Goal: Task Accomplishment & Management: Manage account settings

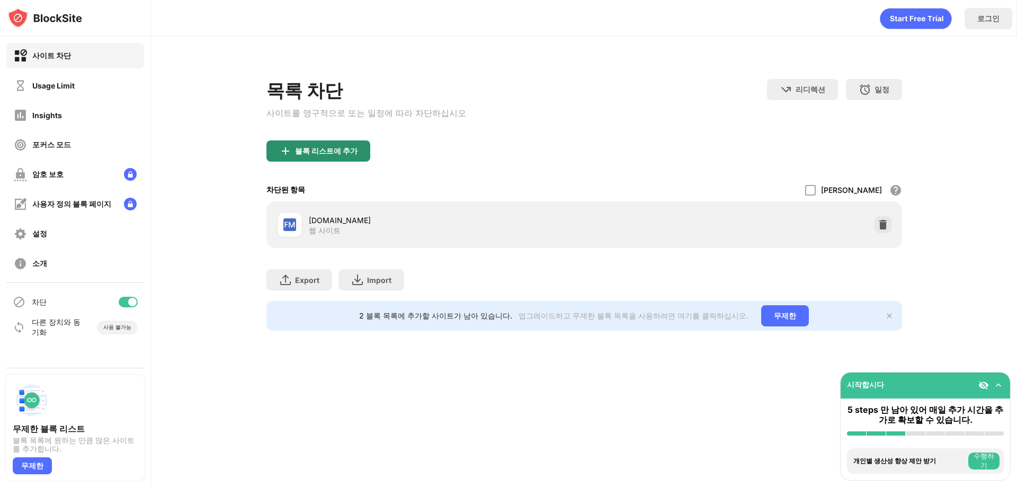
click at [336, 158] on div "블록 리스트에 추가" at bounding box center [318, 150] width 104 height 21
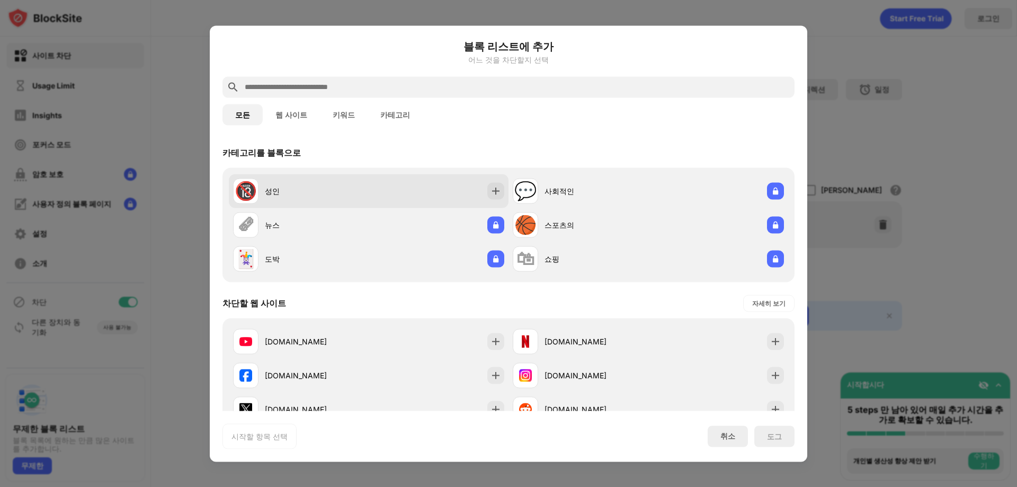
click at [462, 188] on div "🔞 성인" at bounding box center [369, 191] width 280 height 34
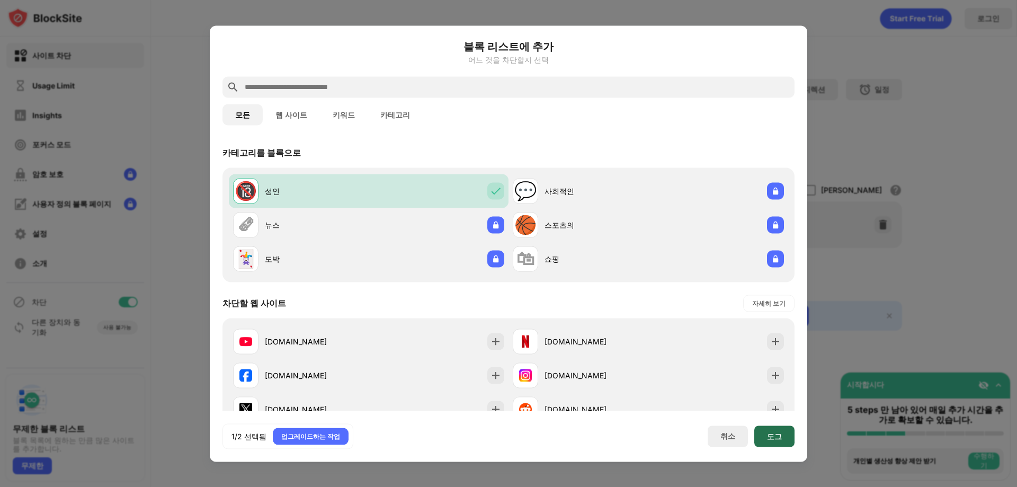
click at [784, 429] on div "도그" at bounding box center [774, 435] width 40 height 21
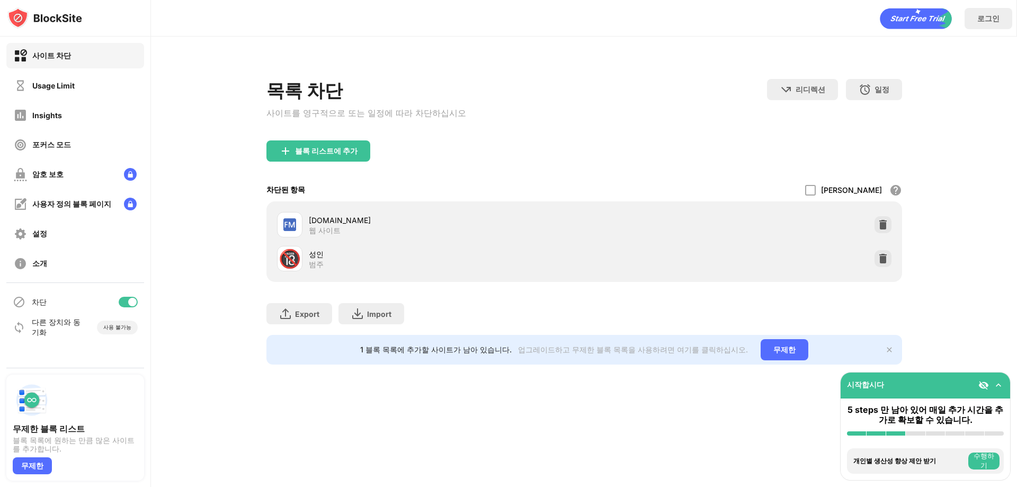
click at [1000, 385] on img at bounding box center [998, 385] width 11 height 11
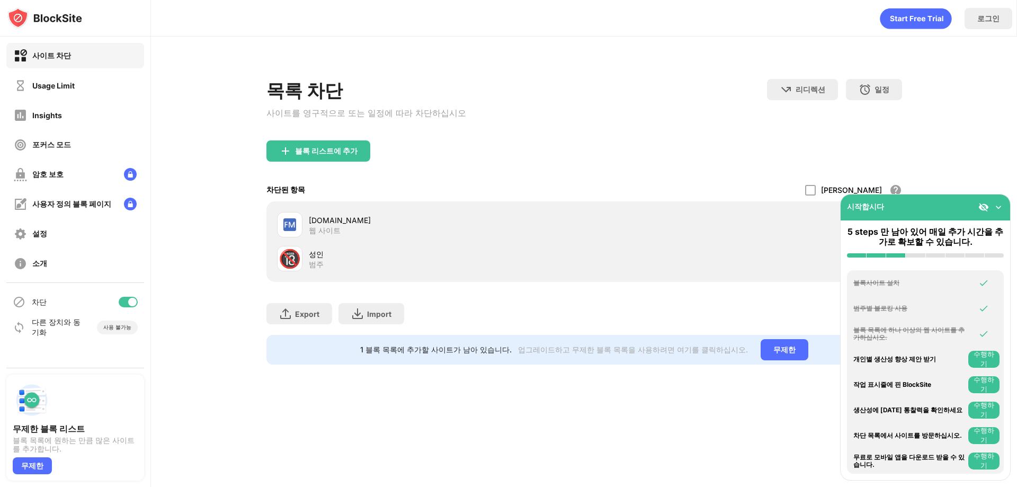
click at [999, 209] on img at bounding box center [998, 207] width 11 height 11
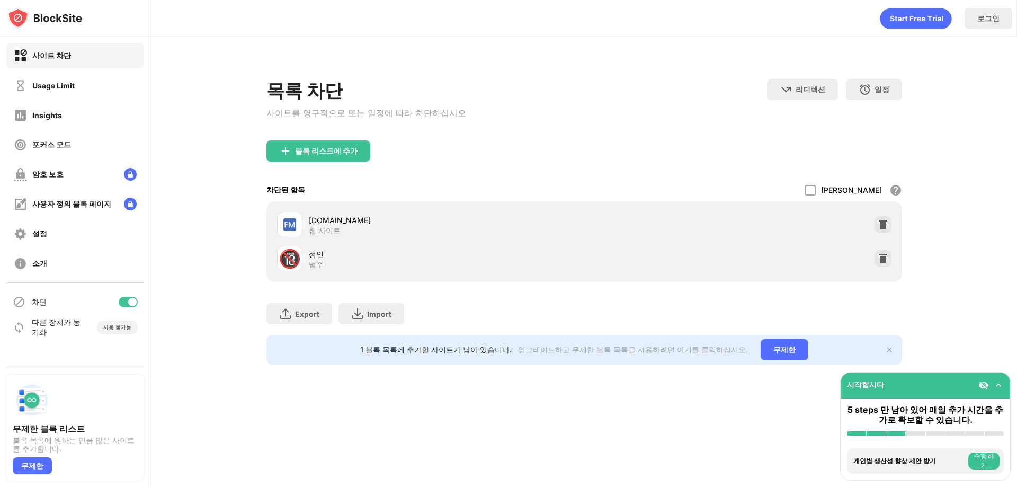
click at [633, 152] on div "블록 리스트에 추가" at bounding box center [584, 159] width 636 height 38
